Goal: Book appointment/travel/reservation

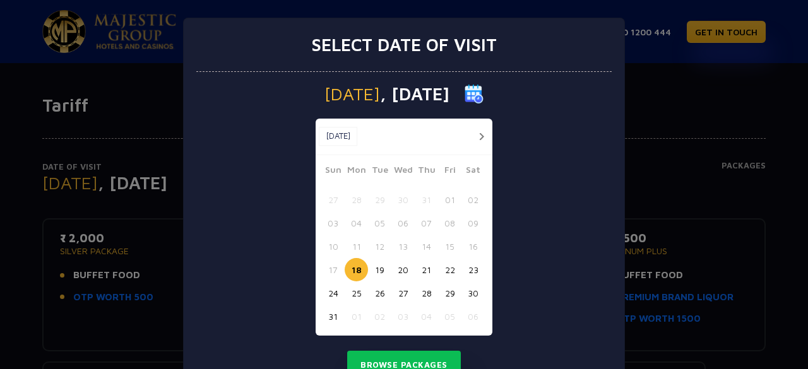
click at [474, 135] on button "button" at bounding box center [482, 137] width 16 height 16
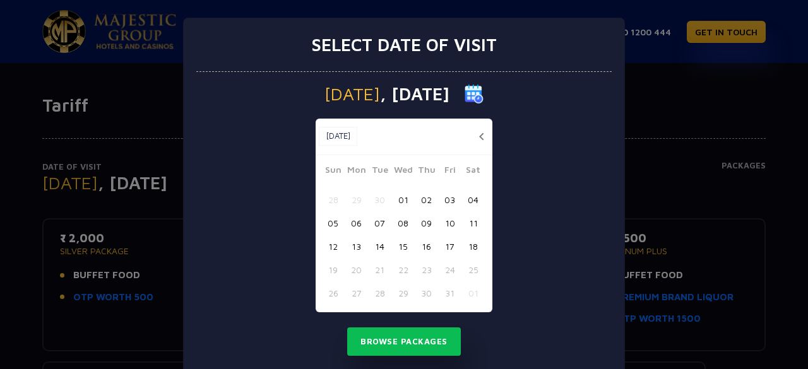
click at [477, 132] on button "button" at bounding box center [482, 137] width 16 height 16
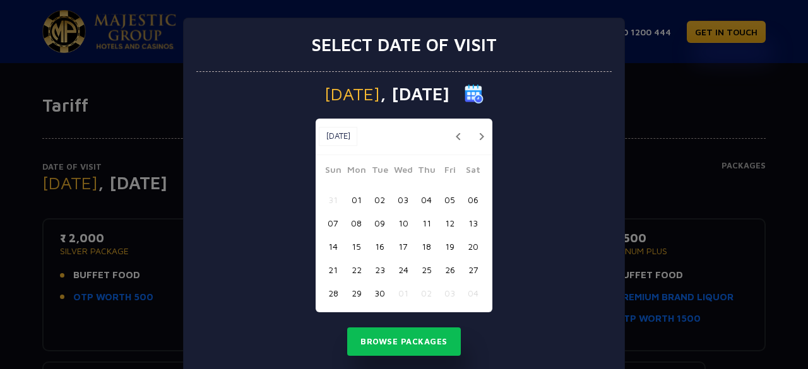
click at [477, 132] on button "button" at bounding box center [482, 137] width 16 height 16
click at [467, 246] on button "18" at bounding box center [473, 246] width 23 height 23
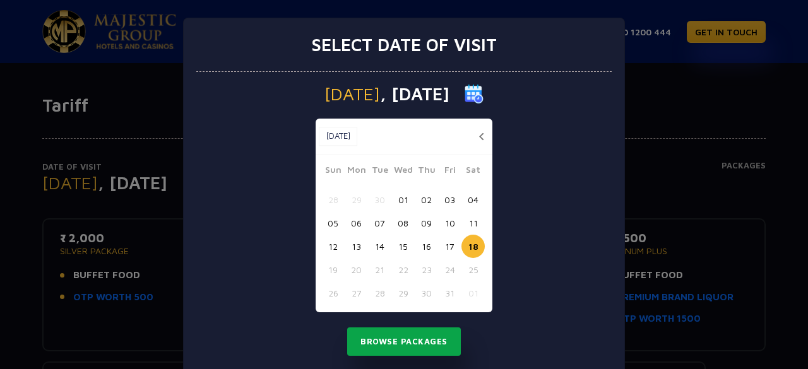
click at [426, 341] on button "Browse Packages" at bounding box center [404, 342] width 114 height 29
